Goal: Information Seeking & Learning: Check status

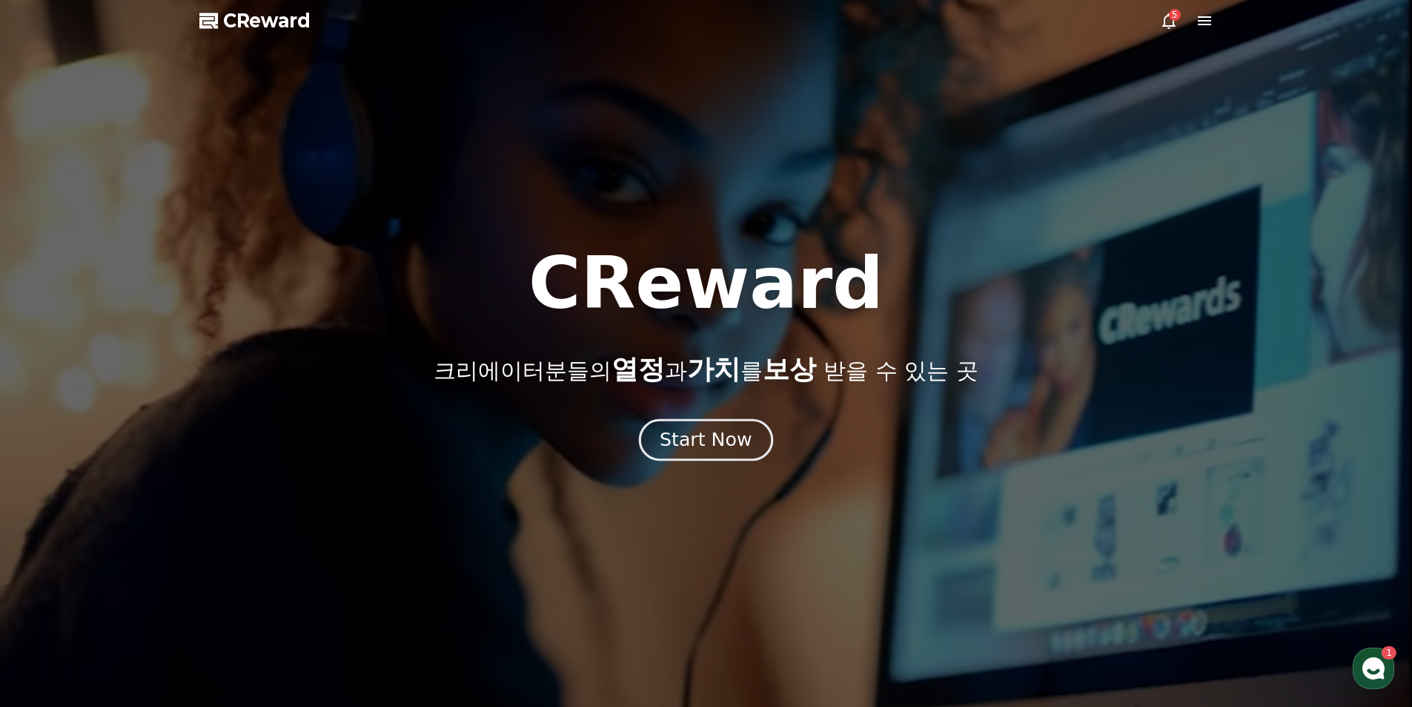
click at [724, 446] on div "Start Now" at bounding box center [706, 439] width 92 height 25
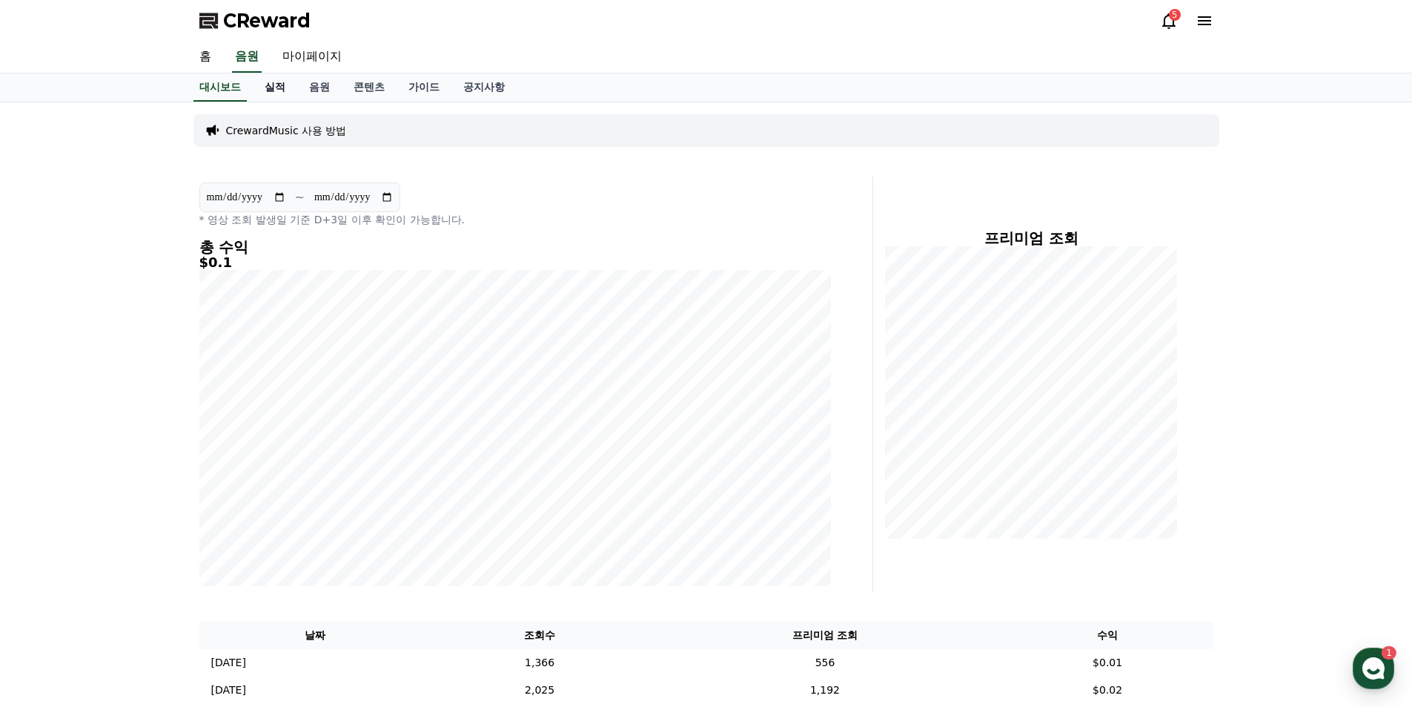
click at [277, 88] on link "실적" at bounding box center [275, 87] width 44 height 28
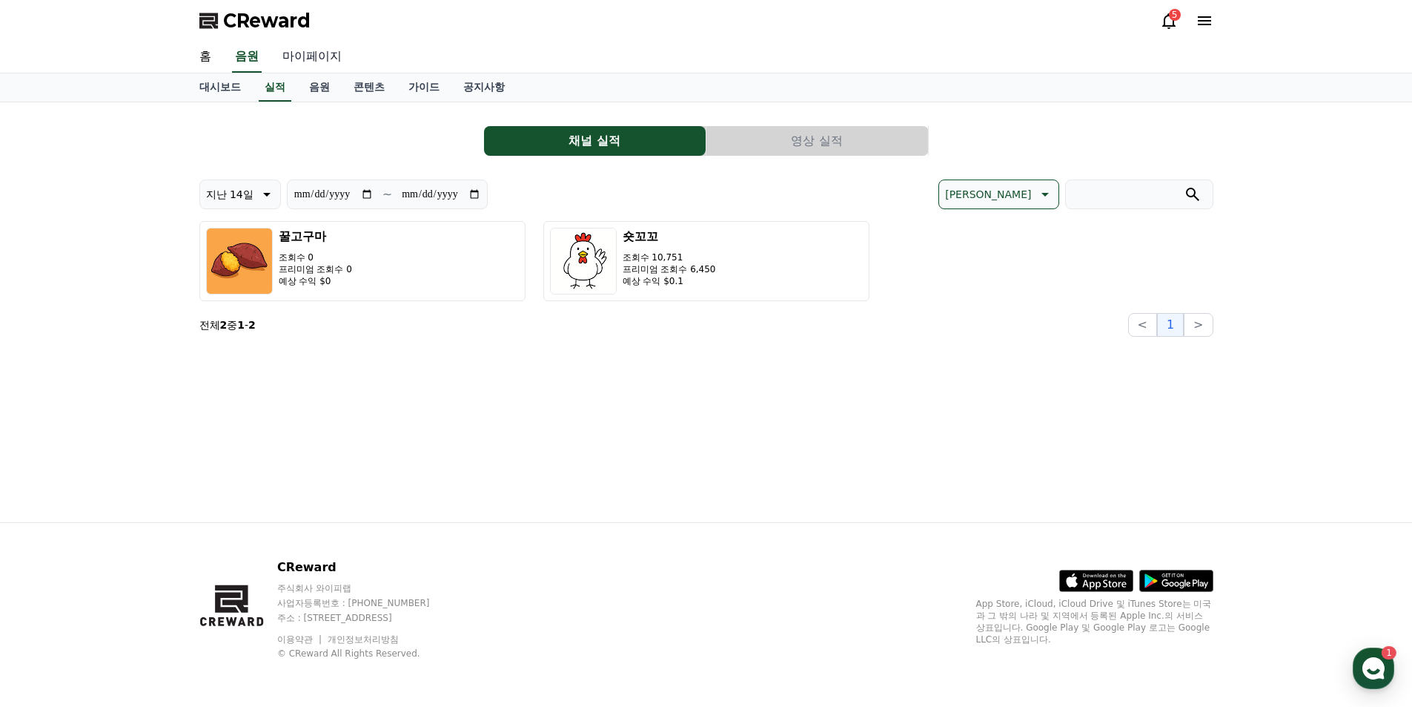
click at [323, 50] on link "마이페이지" at bounding box center [312, 57] width 83 height 31
select select "**********"
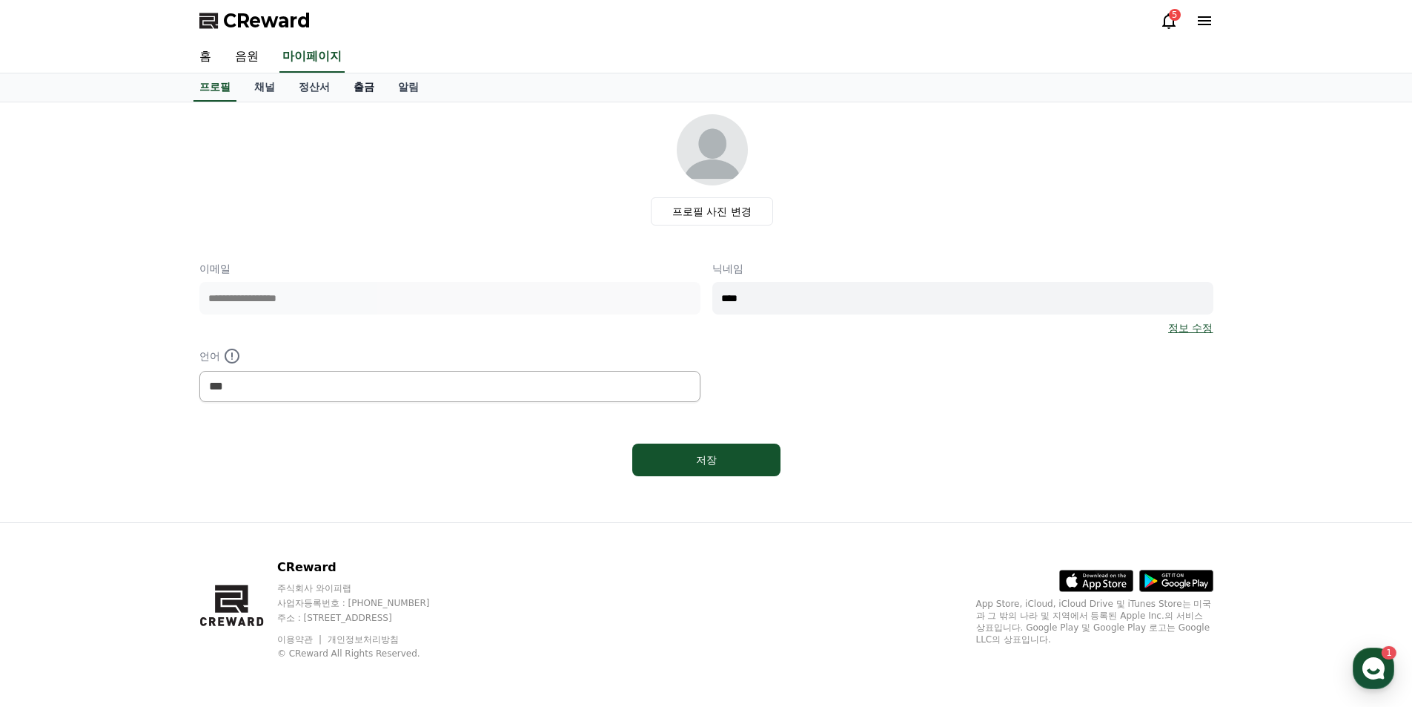
click at [360, 87] on link "출금" at bounding box center [364, 87] width 44 height 28
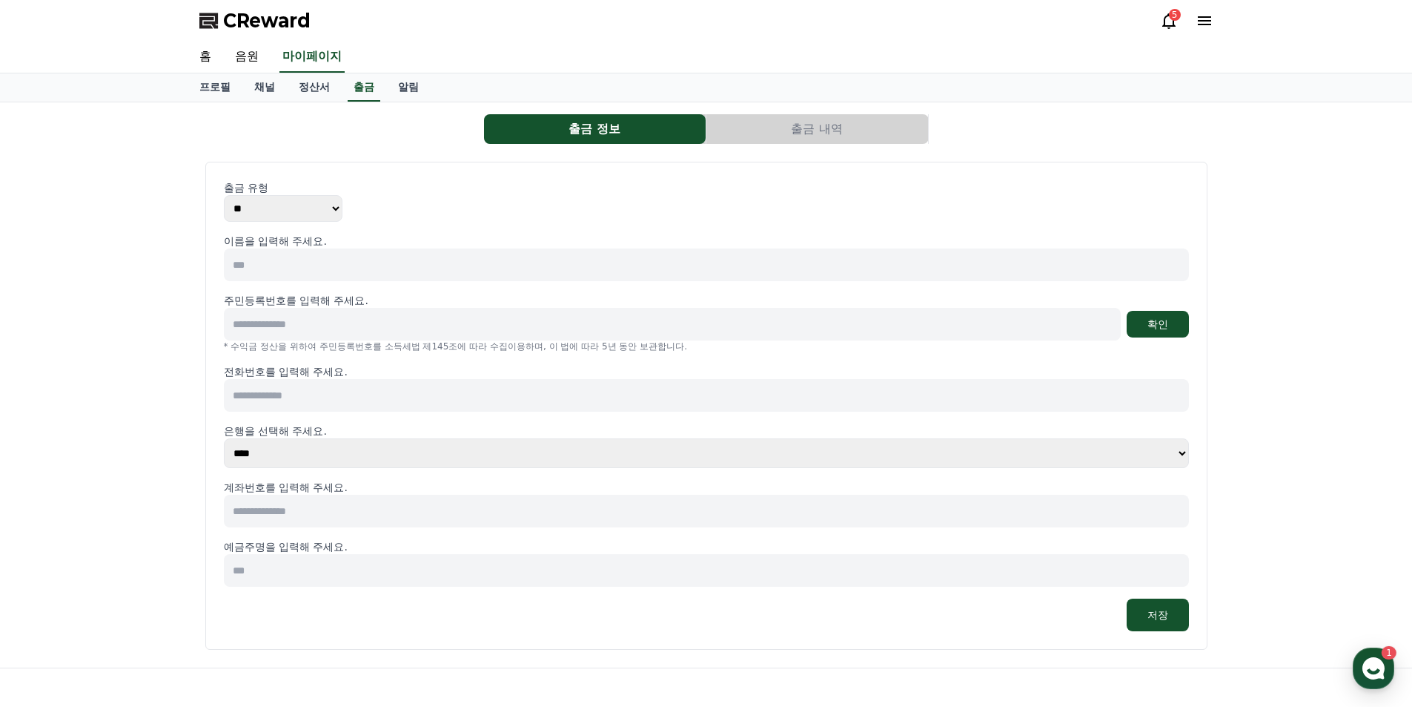
click at [831, 138] on button "출금 내역" at bounding box center [818, 129] width 222 height 30
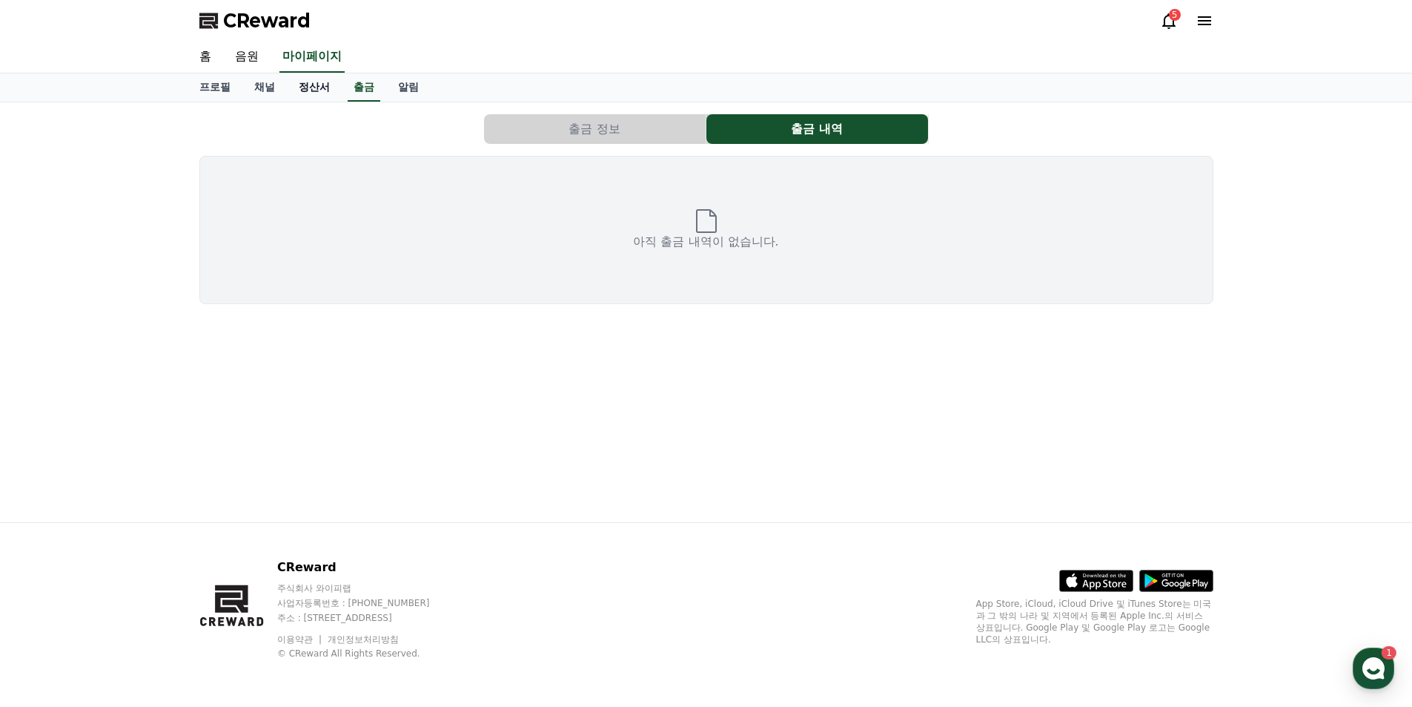
click at [302, 89] on link "정산서" at bounding box center [314, 87] width 55 height 28
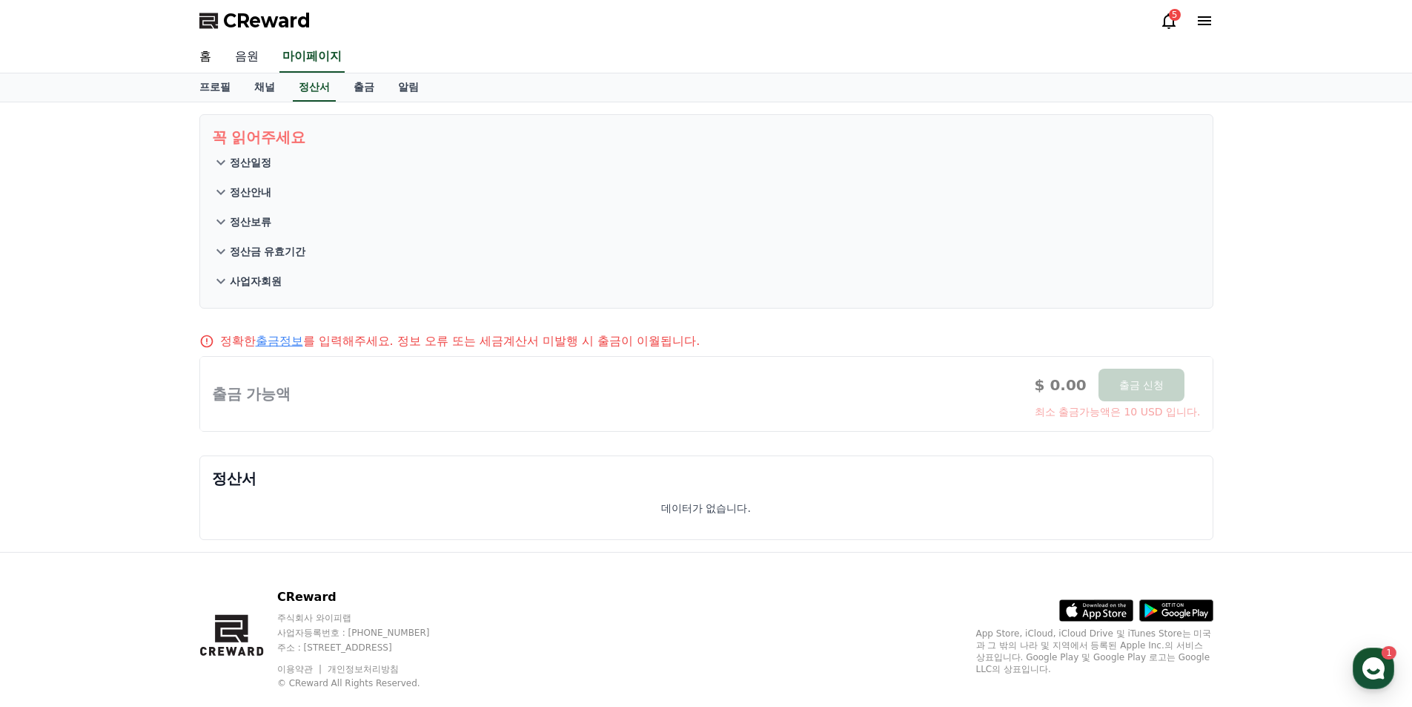
click at [256, 59] on link "음원" at bounding box center [246, 57] width 47 height 31
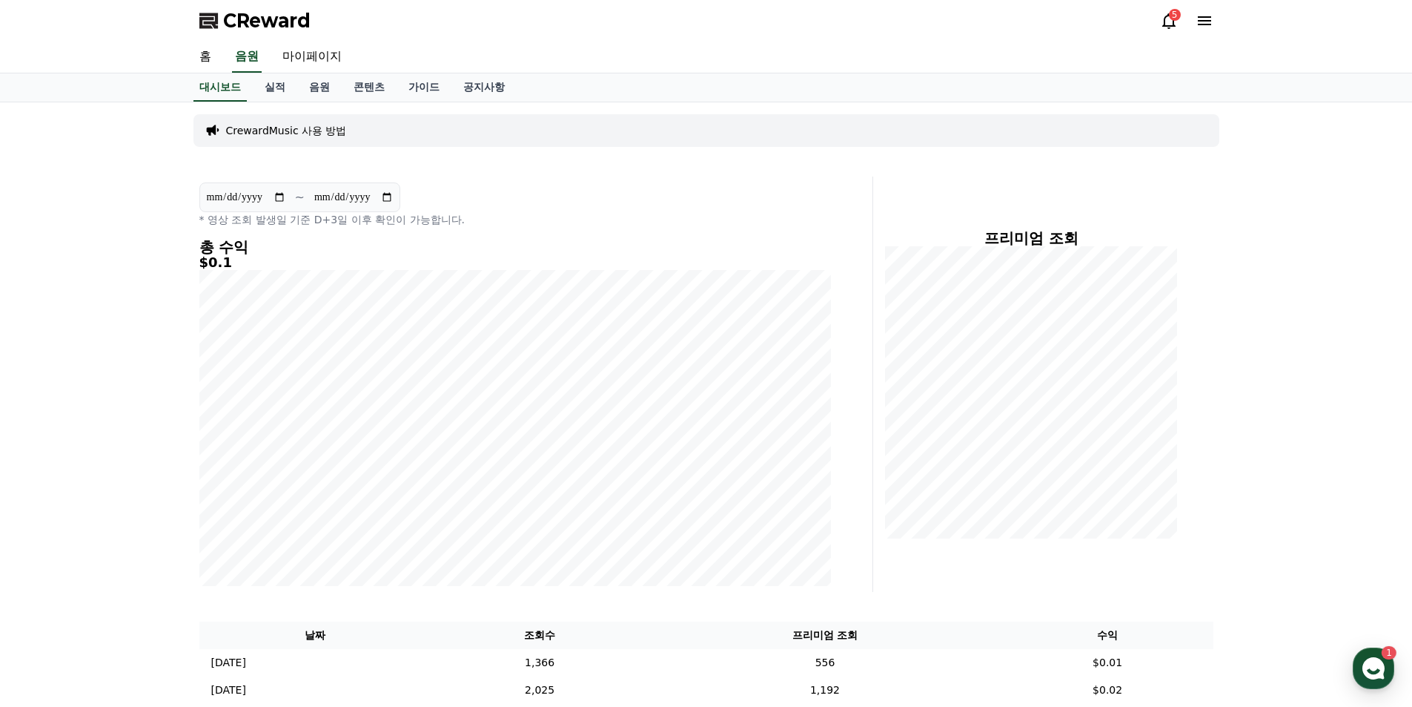
click at [67, 363] on div "**********" at bounding box center [706, 463] width 1412 height 723
click at [317, 56] on link "마이페이지" at bounding box center [312, 57] width 83 height 31
select select "**********"
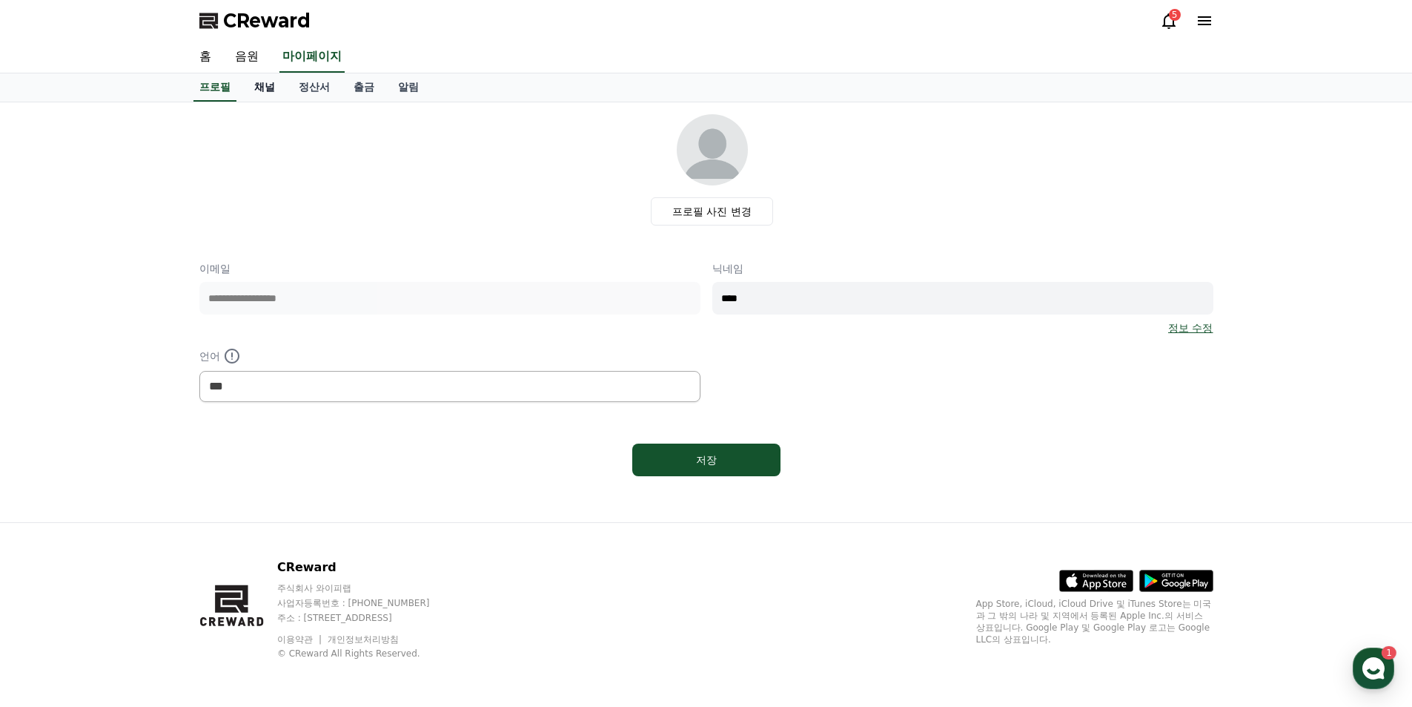
click at [267, 93] on link "채널" at bounding box center [264, 87] width 44 height 28
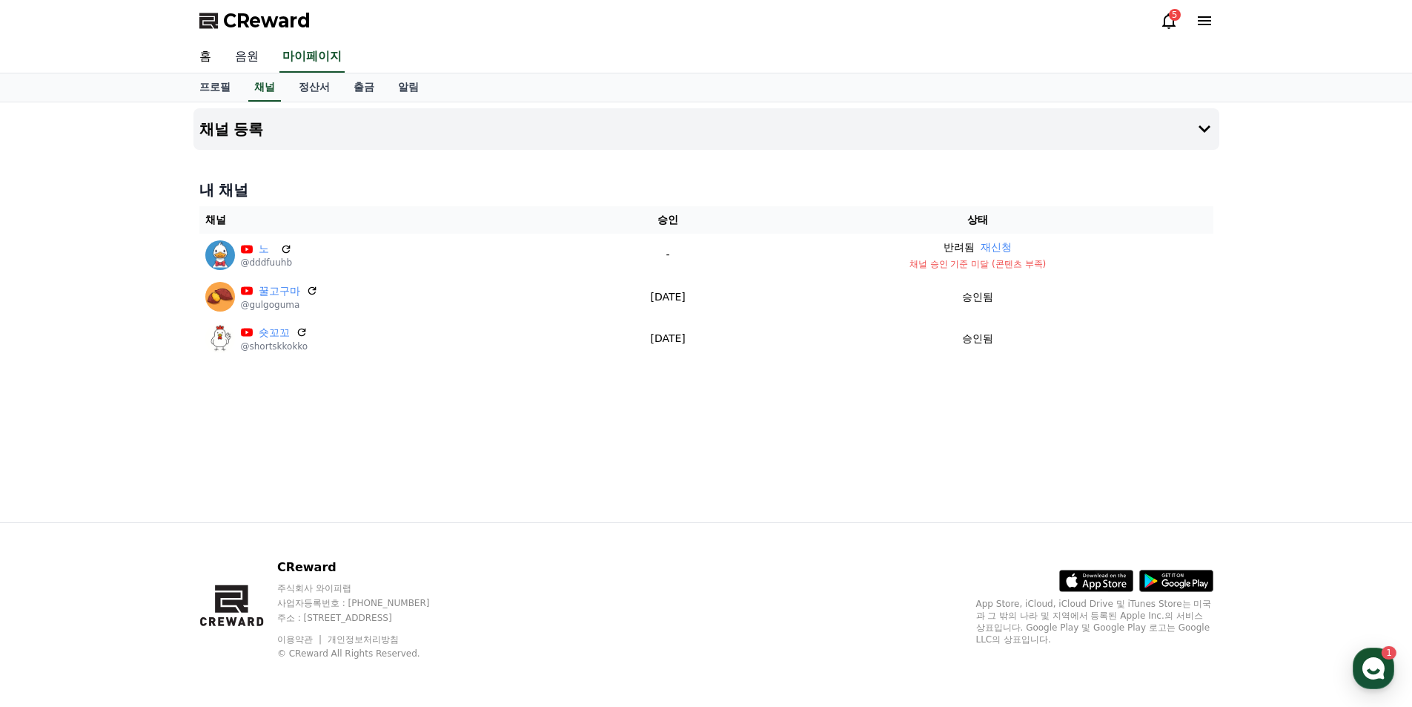
click at [261, 53] on link "음원" at bounding box center [246, 57] width 47 height 31
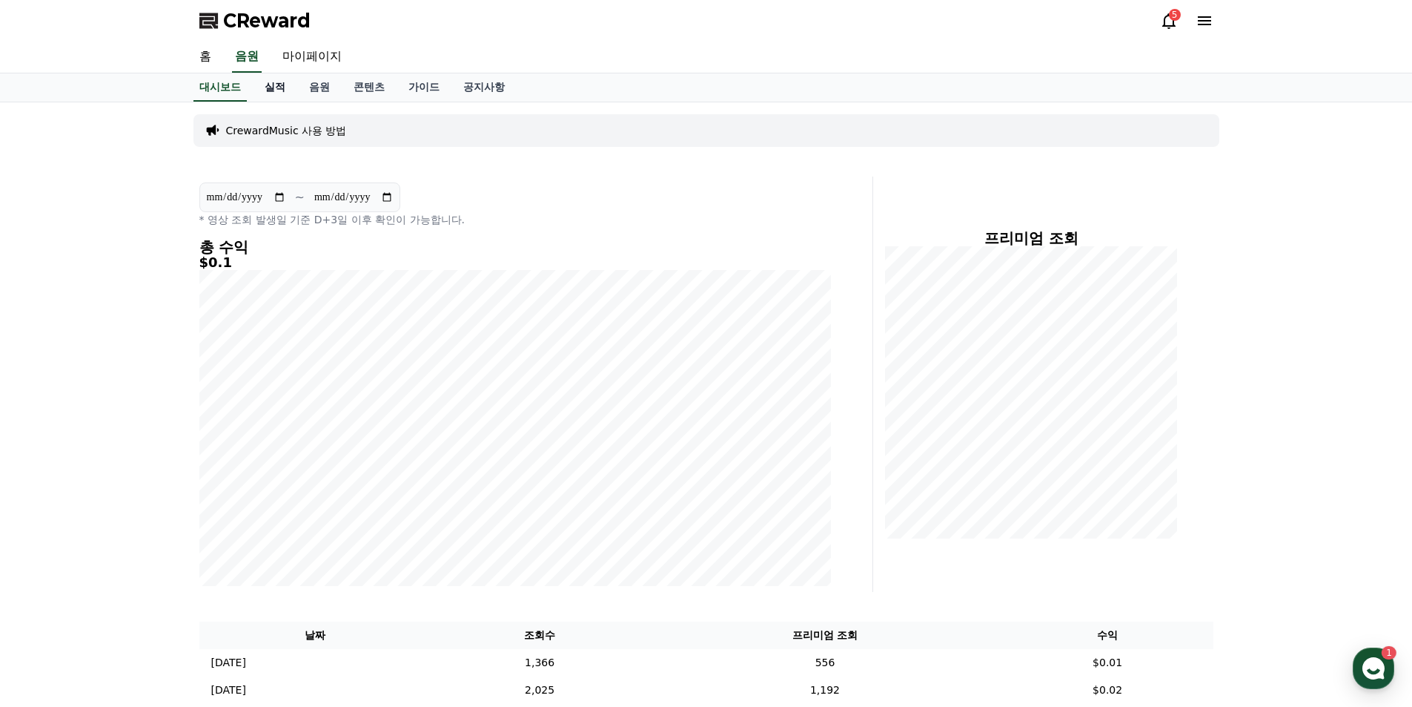
click at [282, 89] on link "실적" at bounding box center [275, 87] width 44 height 28
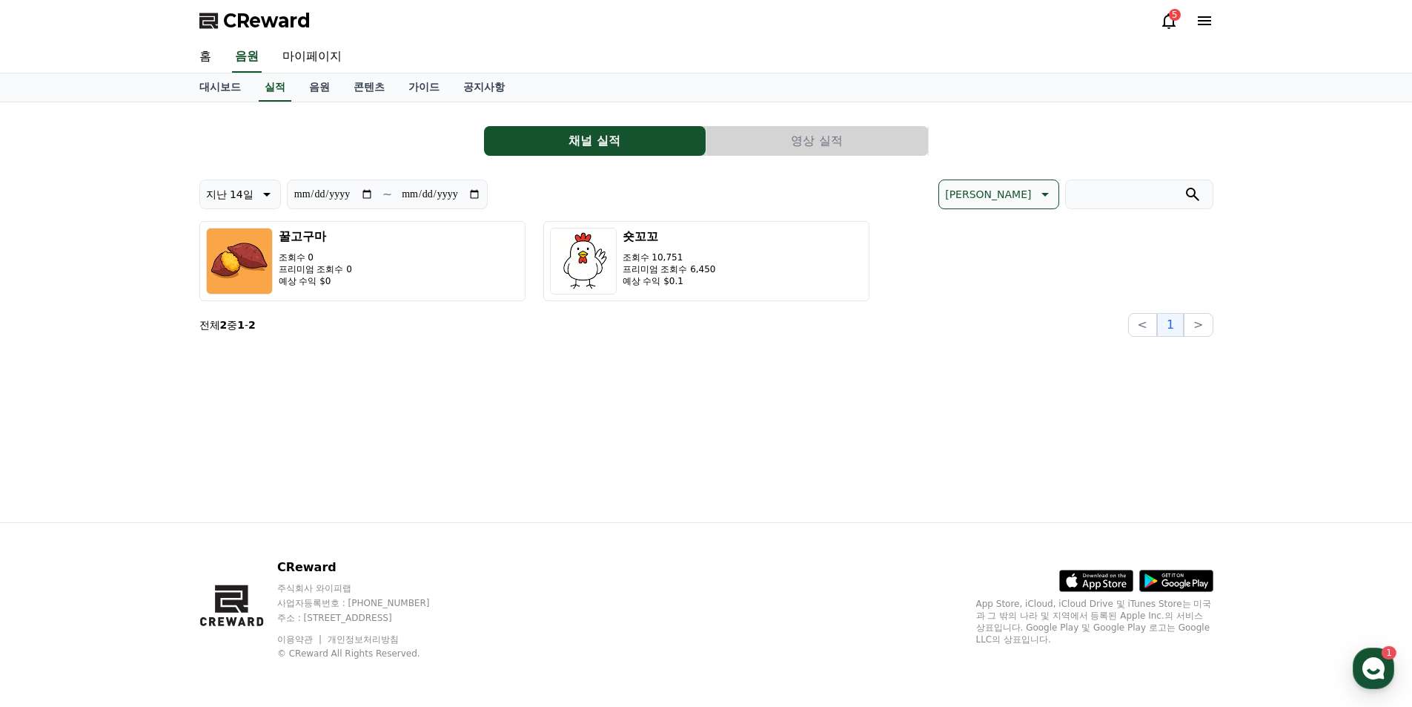
click at [874, 145] on button "영상 실적" at bounding box center [818, 141] width 222 height 30
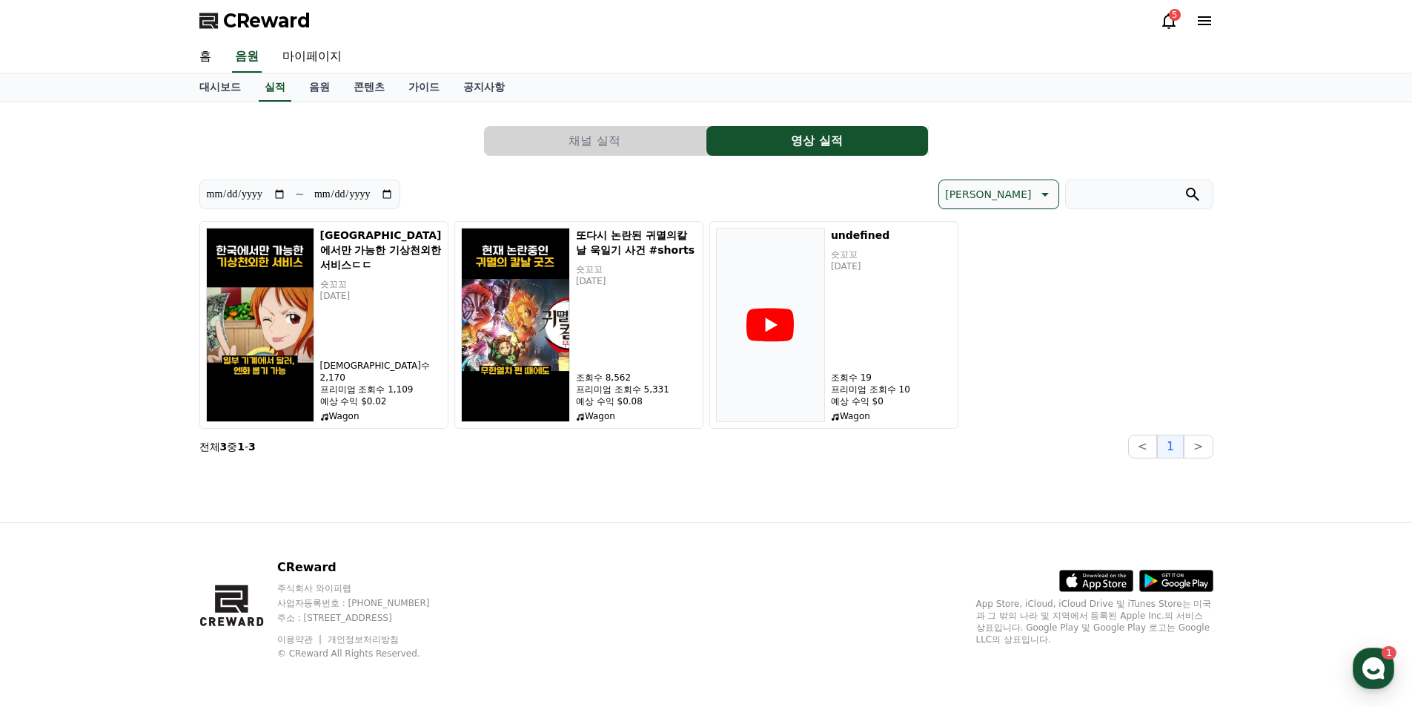
click at [575, 148] on button "채널 실적" at bounding box center [595, 141] width 222 height 30
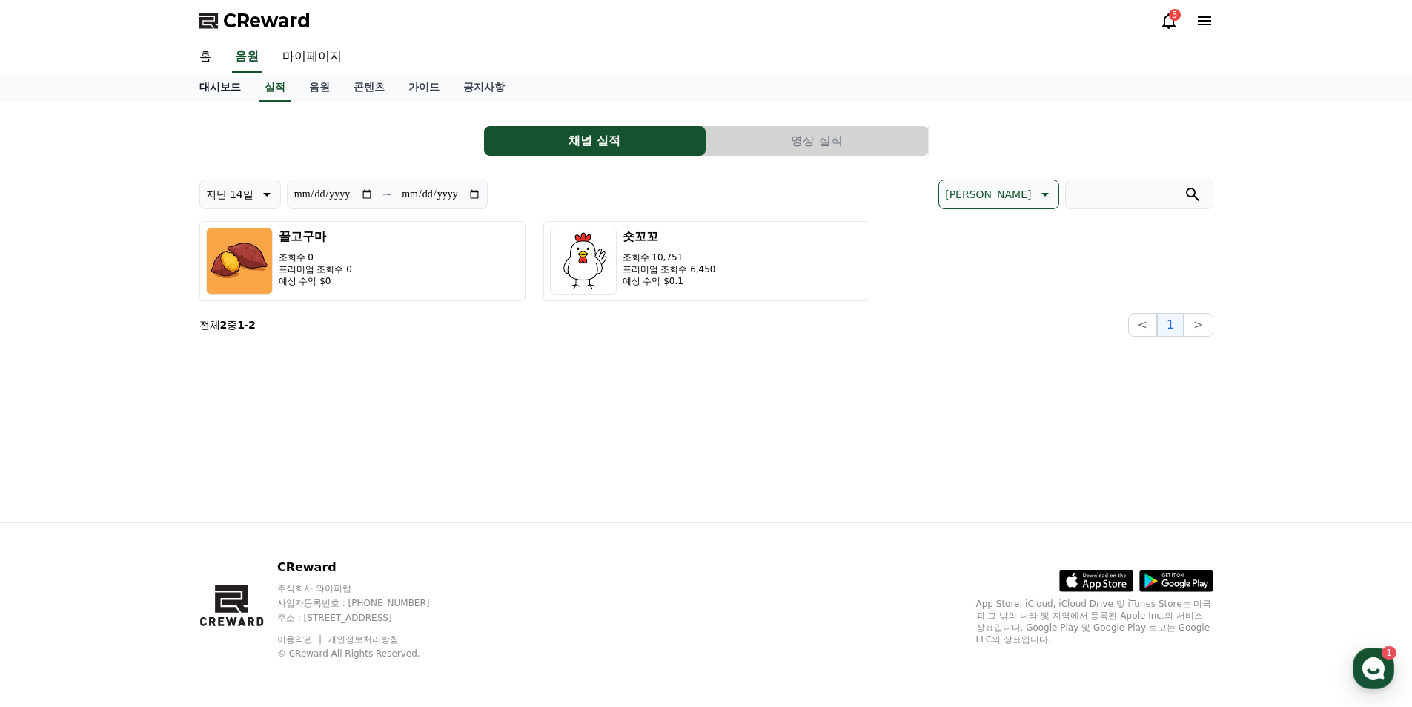
click at [208, 93] on link "대시보드" at bounding box center [220, 87] width 65 height 28
